Goal: Information Seeking & Learning: Stay updated

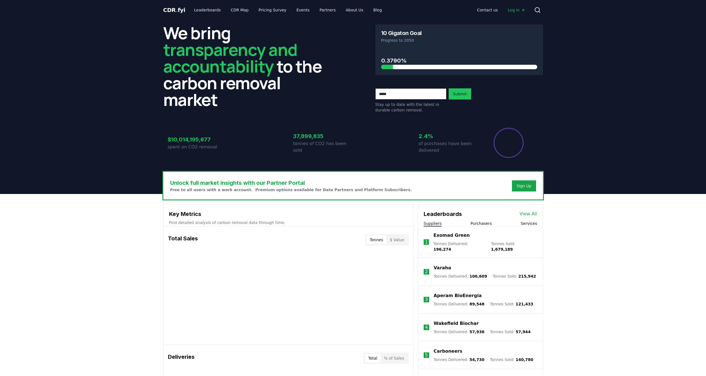
scroll to position [101, 0]
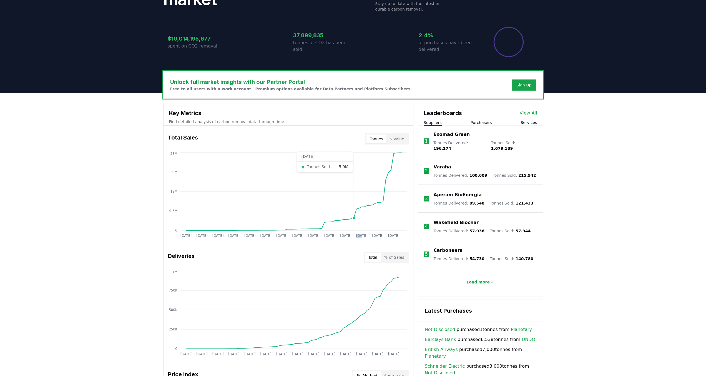
click at [354, 211] on icon "Jan 2019 Jul 2019 Jan 2020 Jul 2020 Jan 2021 Jul 2021 Jan 2022 Jul 2022 Jan 202…" at bounding box center [286, 195] width 245 height 89
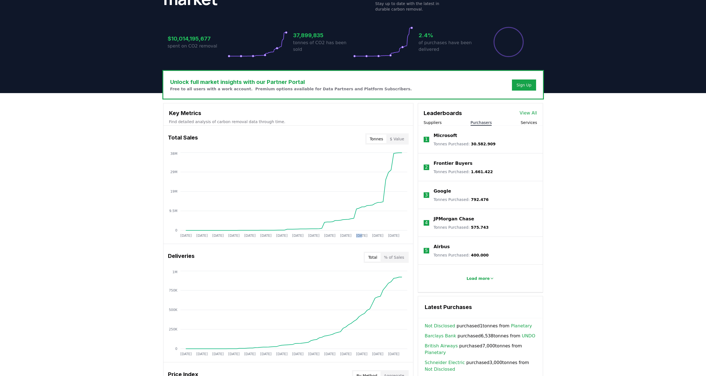
click at [483, 124] on button "Purchasers" at bounding box center [481, 123] width 21 height 6
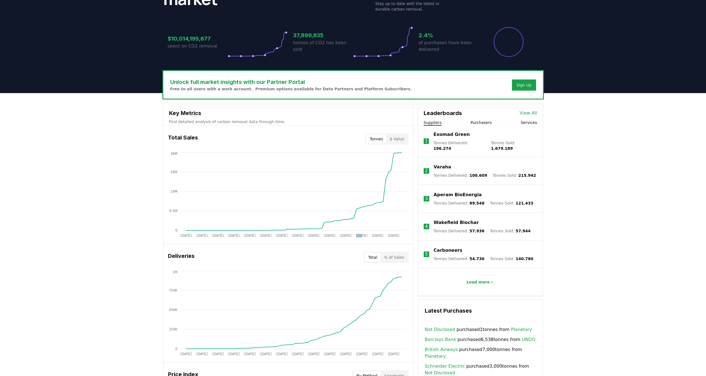
click at [427, 121] on button "Suppliers" at bounding box center [433, 123] width 18 height 6
click at [477, 279] on p "Load more" at bounding box center [478, 282] width 23 height 6
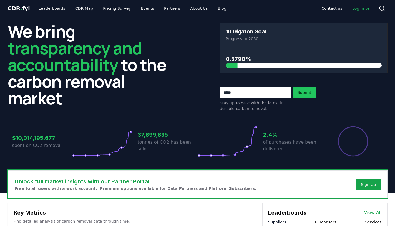
scroll to position [0, 0]
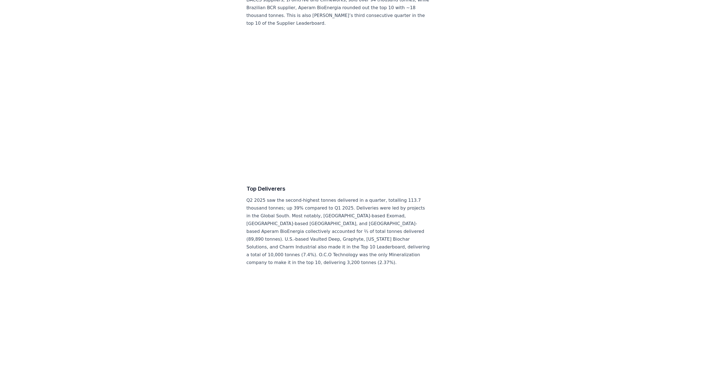
scroll to position [2157, 0]
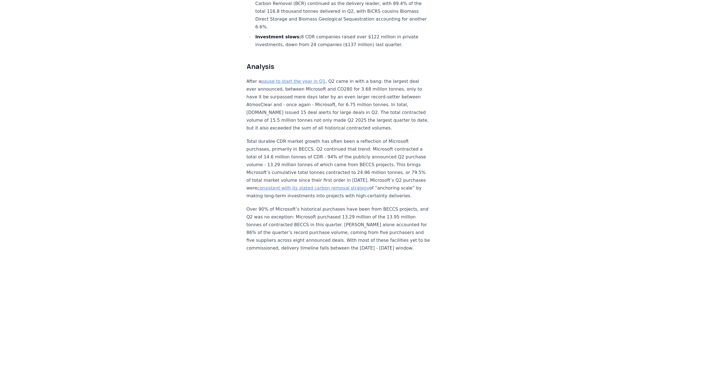
scroll to position [0, 0]
